Goal: Task Accomplishment & Management: Manage account settings

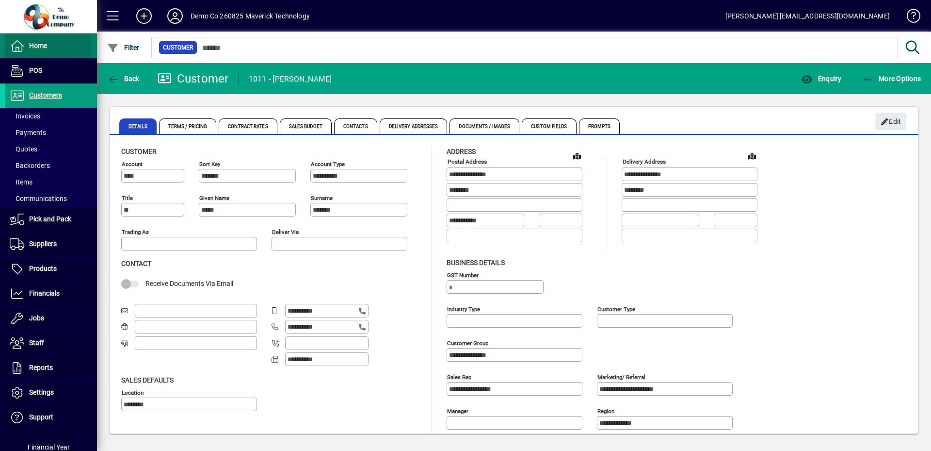
click at [37, 48] on span "Home" at bounding box center [38, 46] width 18 height 8
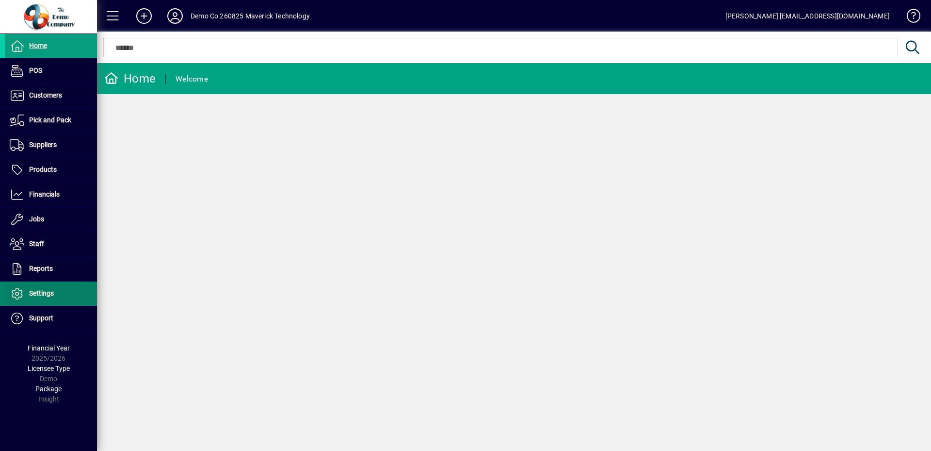
click at [40, 295] on span "Settings" at bounding box center [41, 293] width 25 height 8
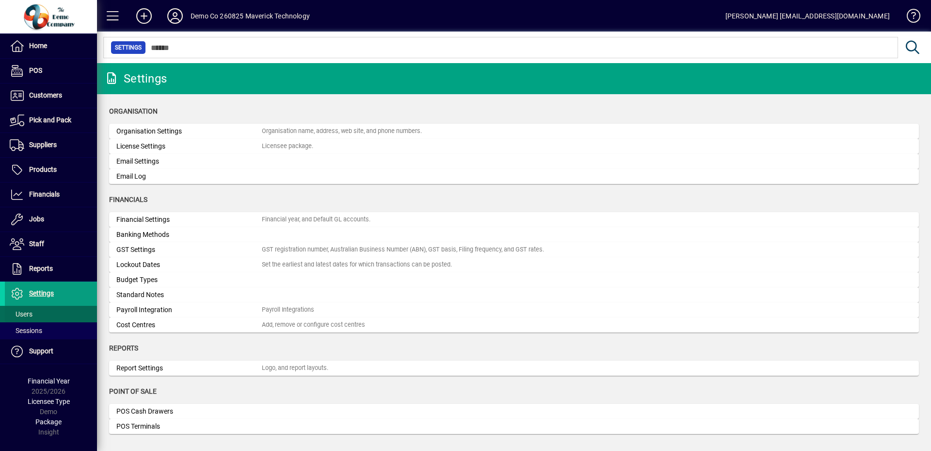
click at [48, 313] on span at bounding box center [51, 313] width 92 height 23
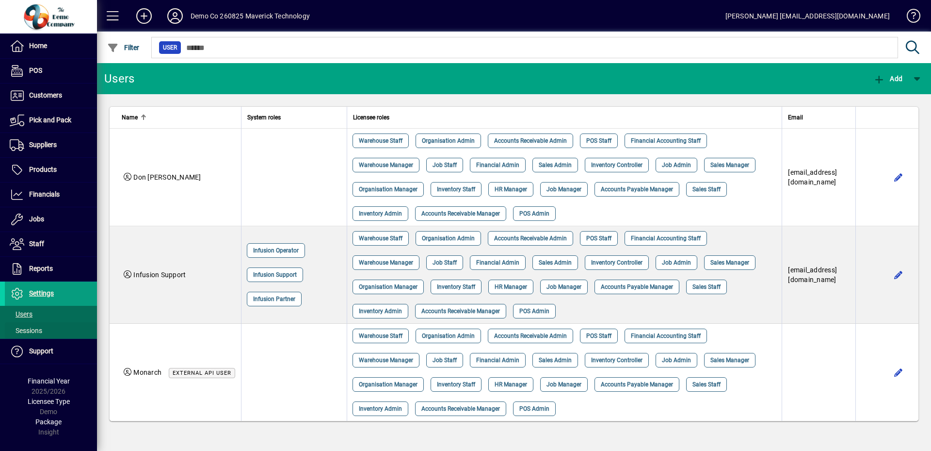
click at [44, 334] on span at bounding box center [51, 330] width 92 height 23
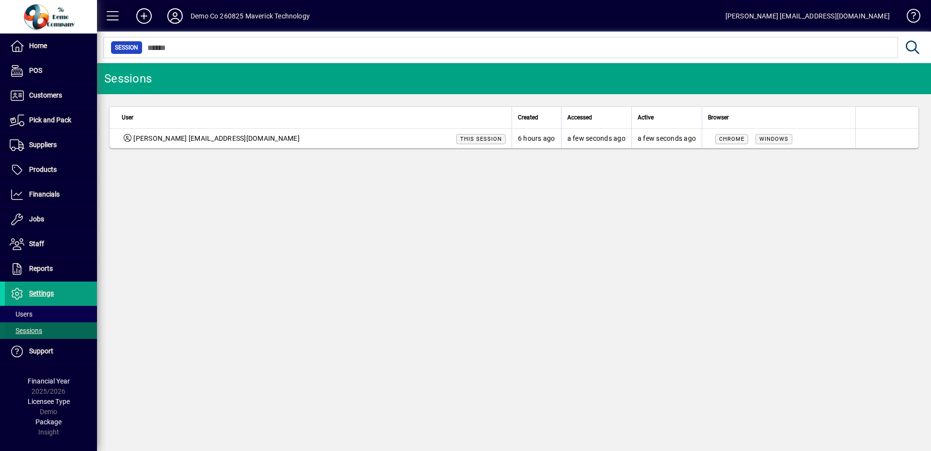
click at [33, 320] on span at bounding box center [51, 330] width 92 height 23
click at [38, 310] on span at bounding box center [51, 313] width 92 height 23
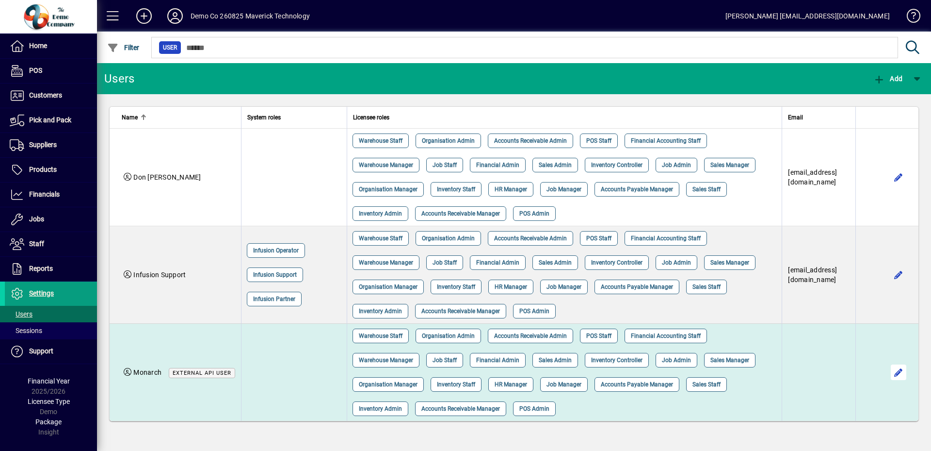
click at [898, 368] on span "button" at bounding box center [898, 371] width 23 height 23
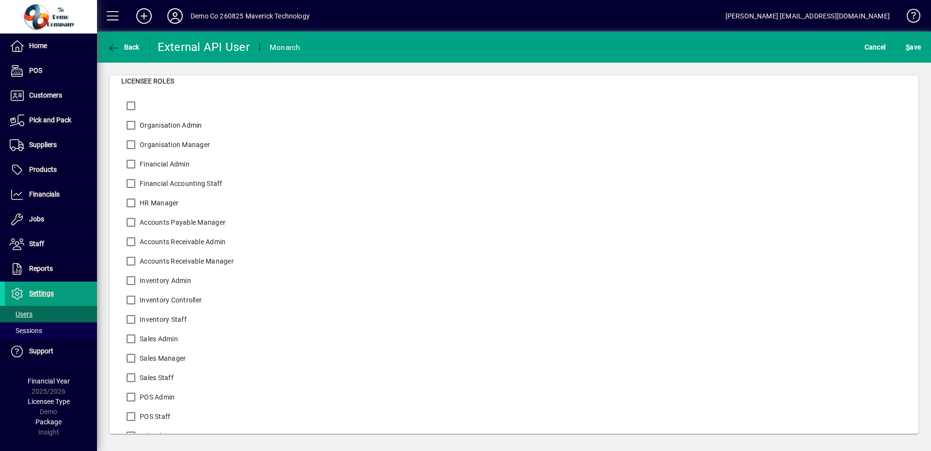
scroll to position [62, 0]
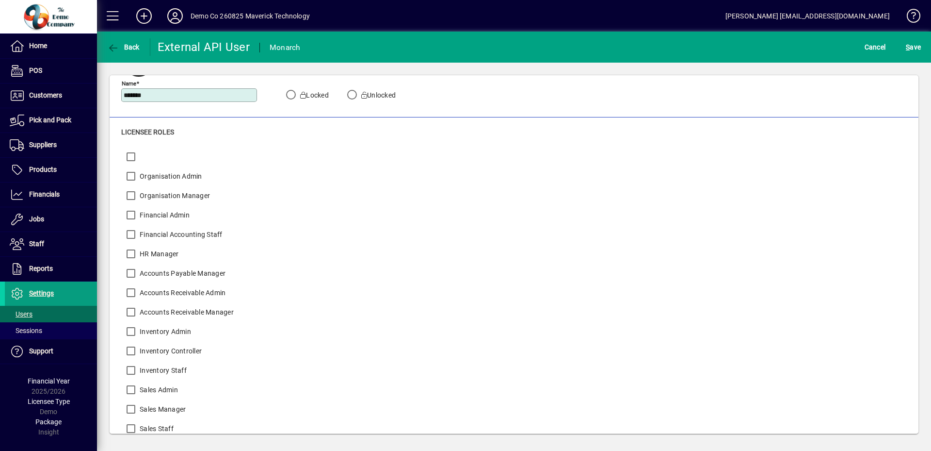
click at [164, 196] on label "Organisation Manager" at bounding box center [174, 196] width 72 height 10
click at [156, 195] on label "Organisation Manager" at bounding box center [174, 196] width 72 height 10
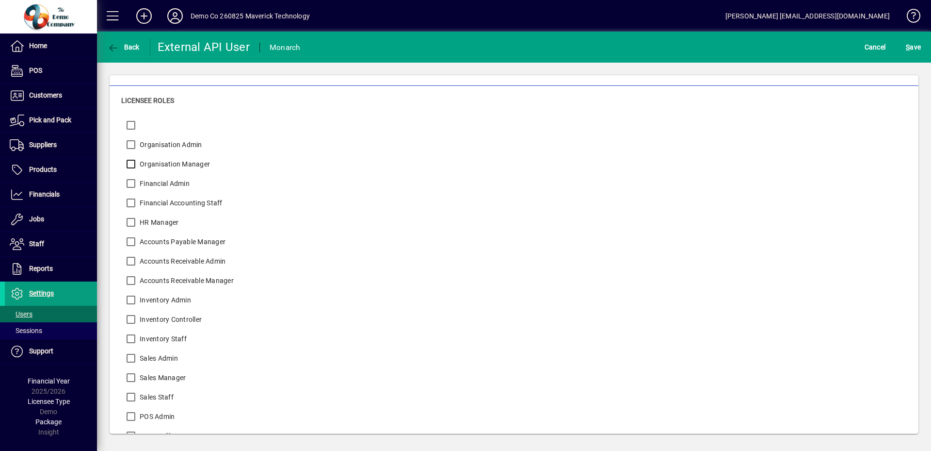
scroll to position [110, 0]
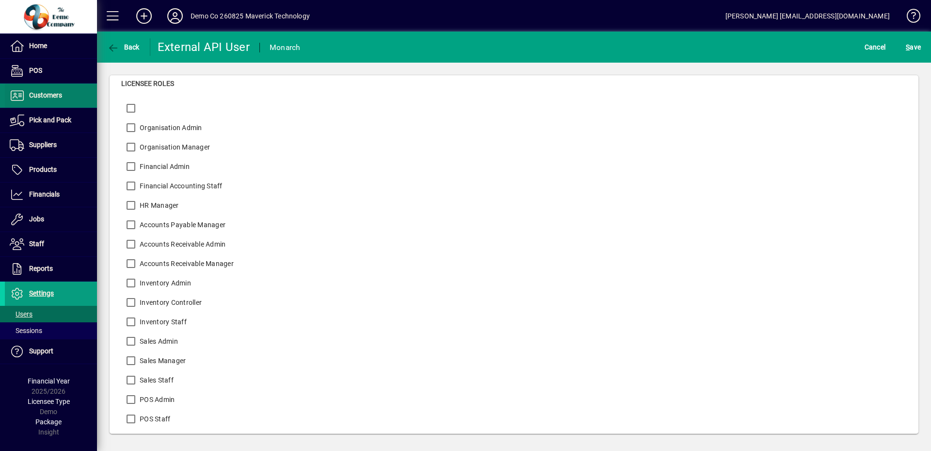
click at [42, 96] on span "Customers" at bounding box center [45, 95] width 33 height 8
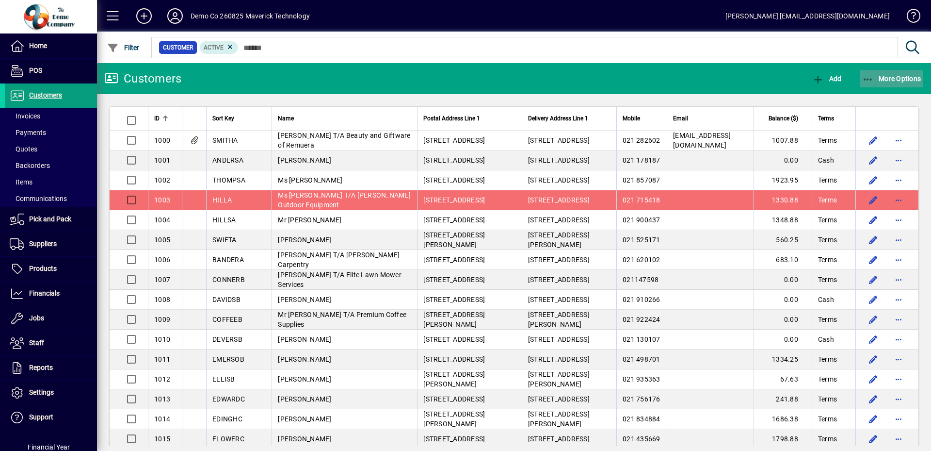
click at [869, 83] on icon "button" at bounding box center [869, 80] width 12 height 10
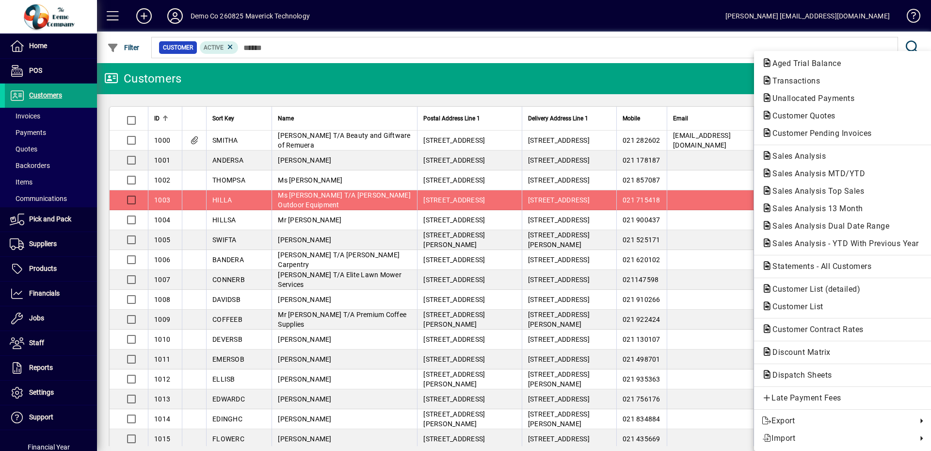
click at [433, 55] on div at bounding box center [465, 225] width 931 height 451
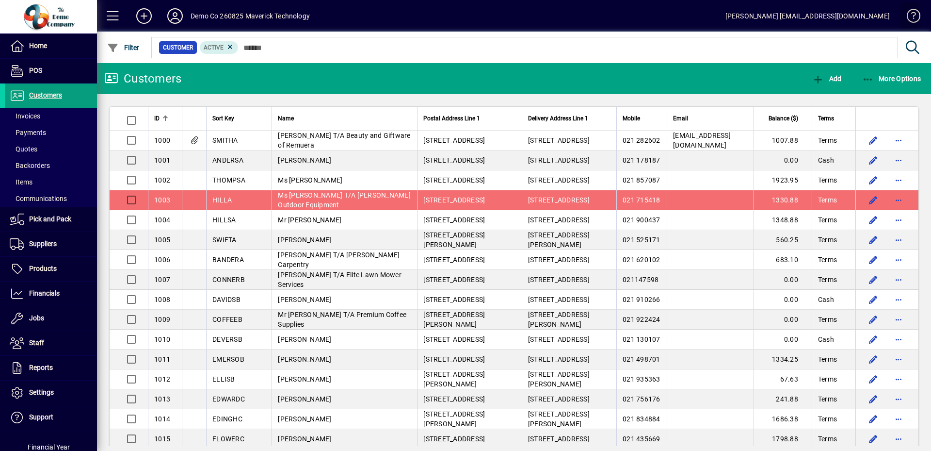
click at [919, 15] on span at bounding box center [909, 17] width 23 height 23
